Goal: Find specific page/section: Find specific page/section

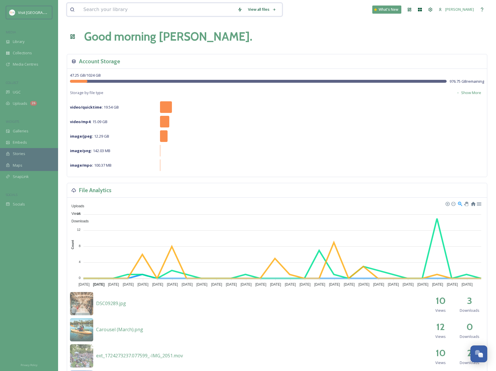
click at [117, 12] on input at bounding box center [158, 9] width 154 height 13
type input "sf supermarket"
click at [25, 44] on div "Library" at bounding box center [29, 41] width 58 height 11
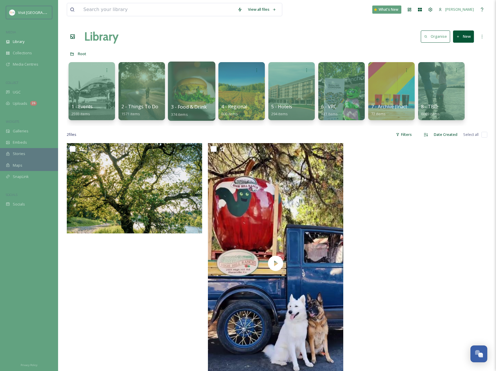
click at [195, 87] on div at bounding box center [191, 91] width 47 height 59
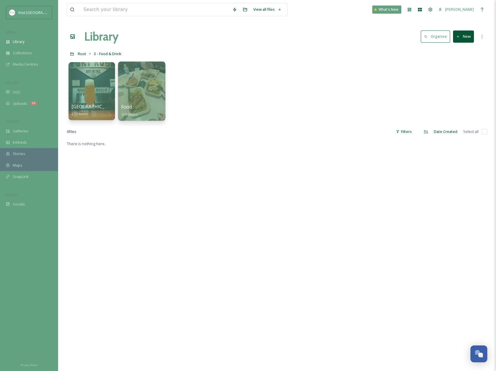
click at [158, 84] on div at bounding box center [141, 91] width 47 height 59
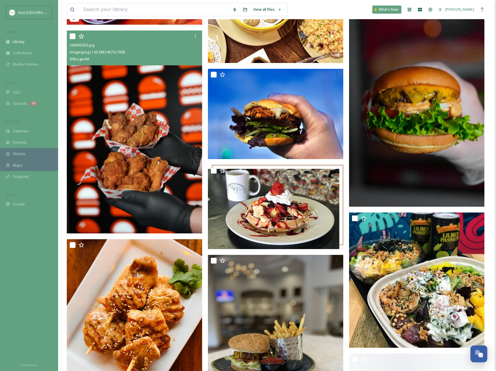
scroll to position [1715, 0]
